Goal: Navigation & Orientation: Find specific page/section

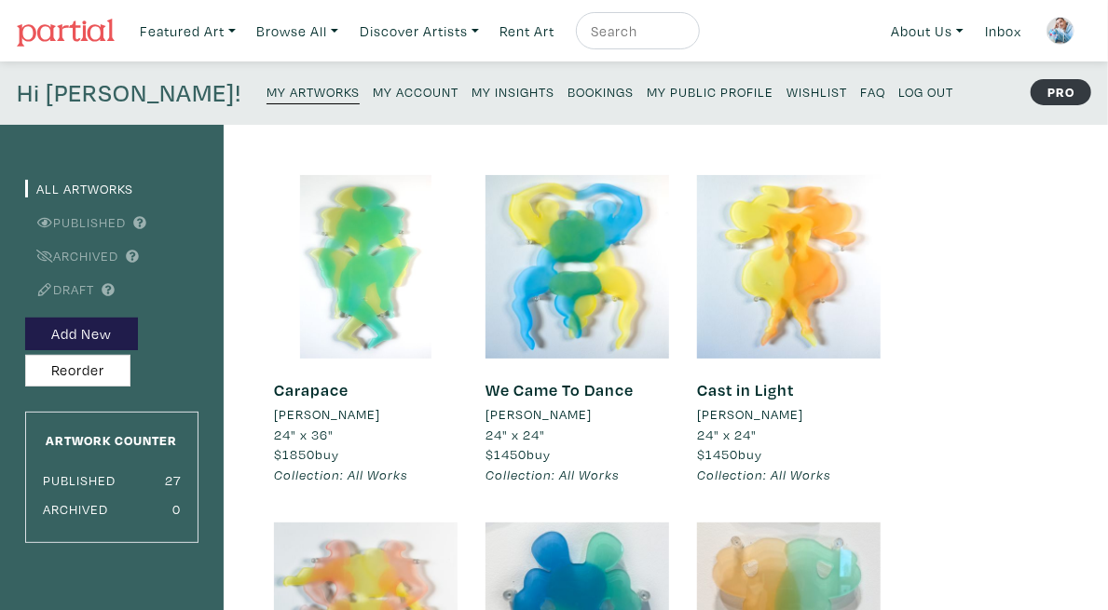
click at [373, 100] on link "My Account" at bounding box center [416, 90] width 86 height 25
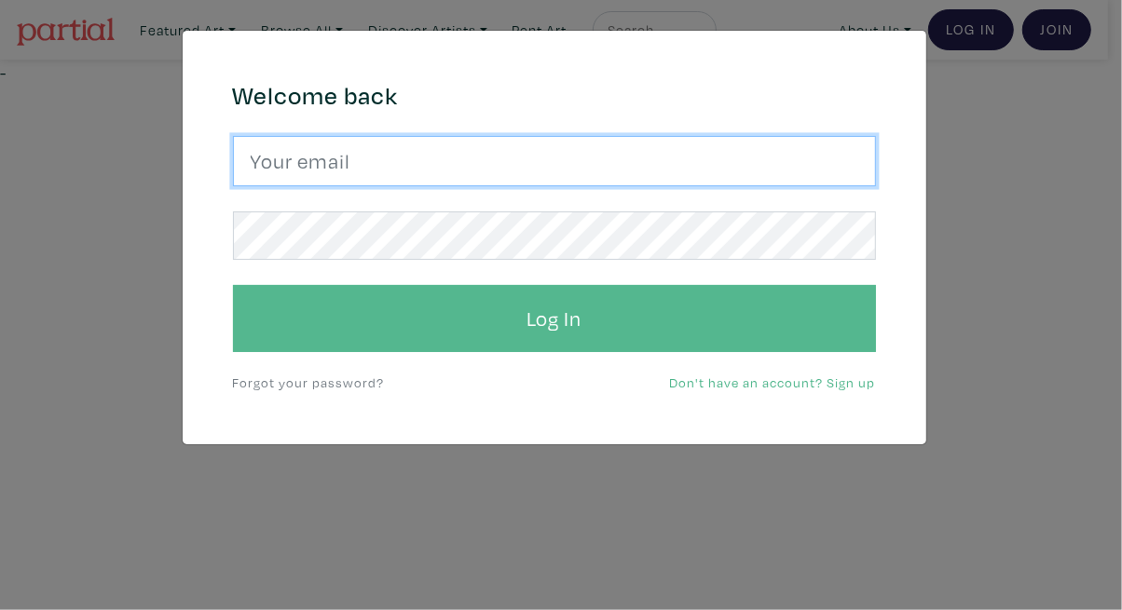
type input "tylerburey1@gmail.com"
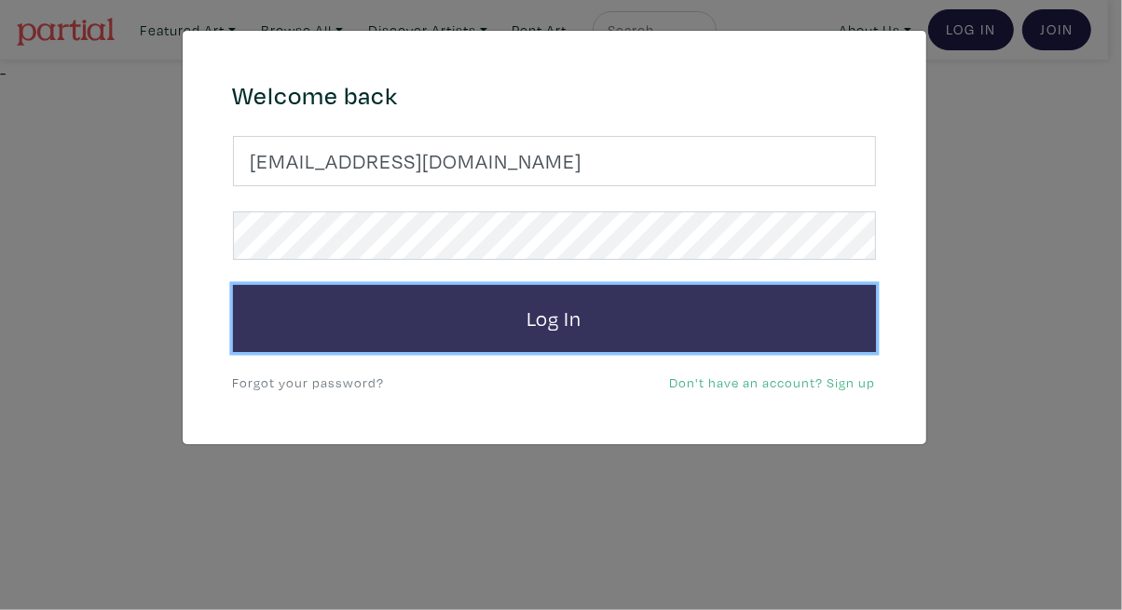
click at [628, 336] on button "Log In" at bounding box center [554, 318] width 643 height 67
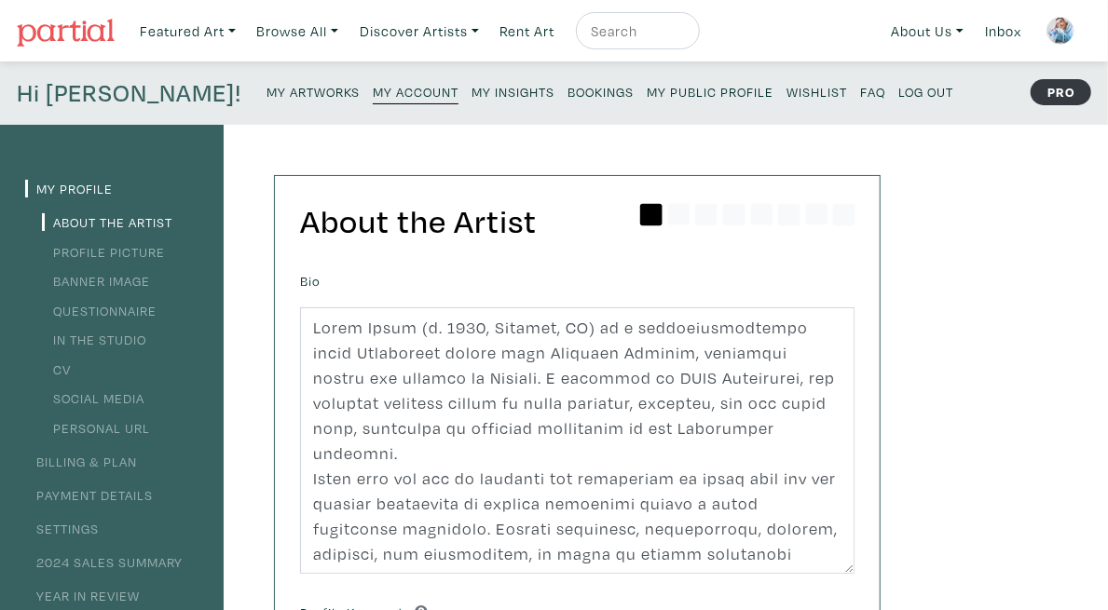
click at [472, 102] on link "My Insights" at bounding box center [513, 90] width 83 height 25
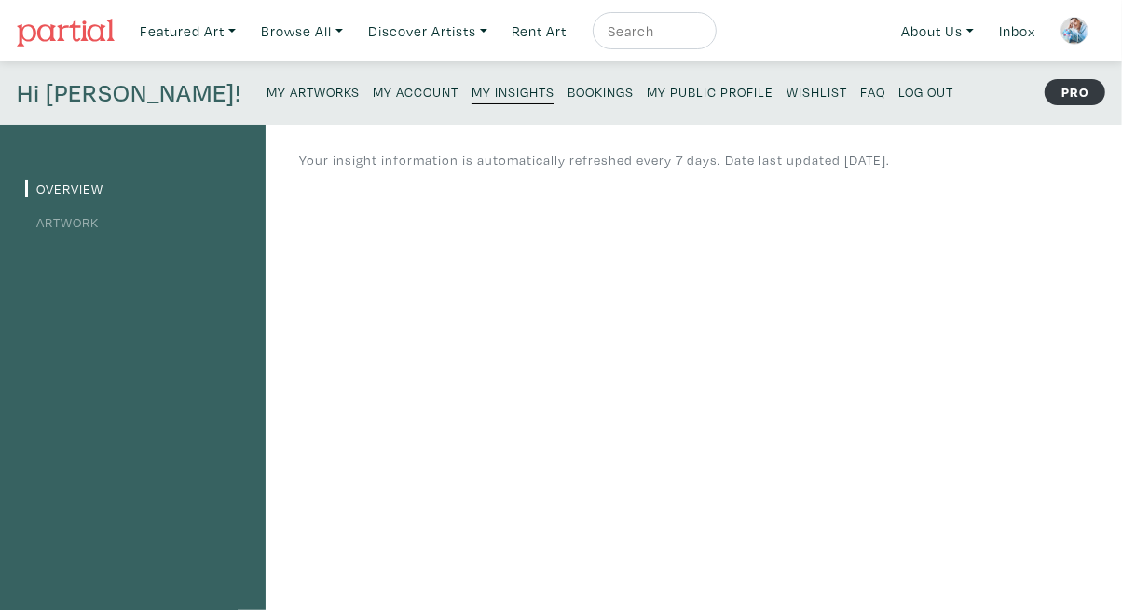
click at [86, 223] on link "Artwork" at bounding box center [62, 222] width 74 height 18
